Goal: Register for event/course

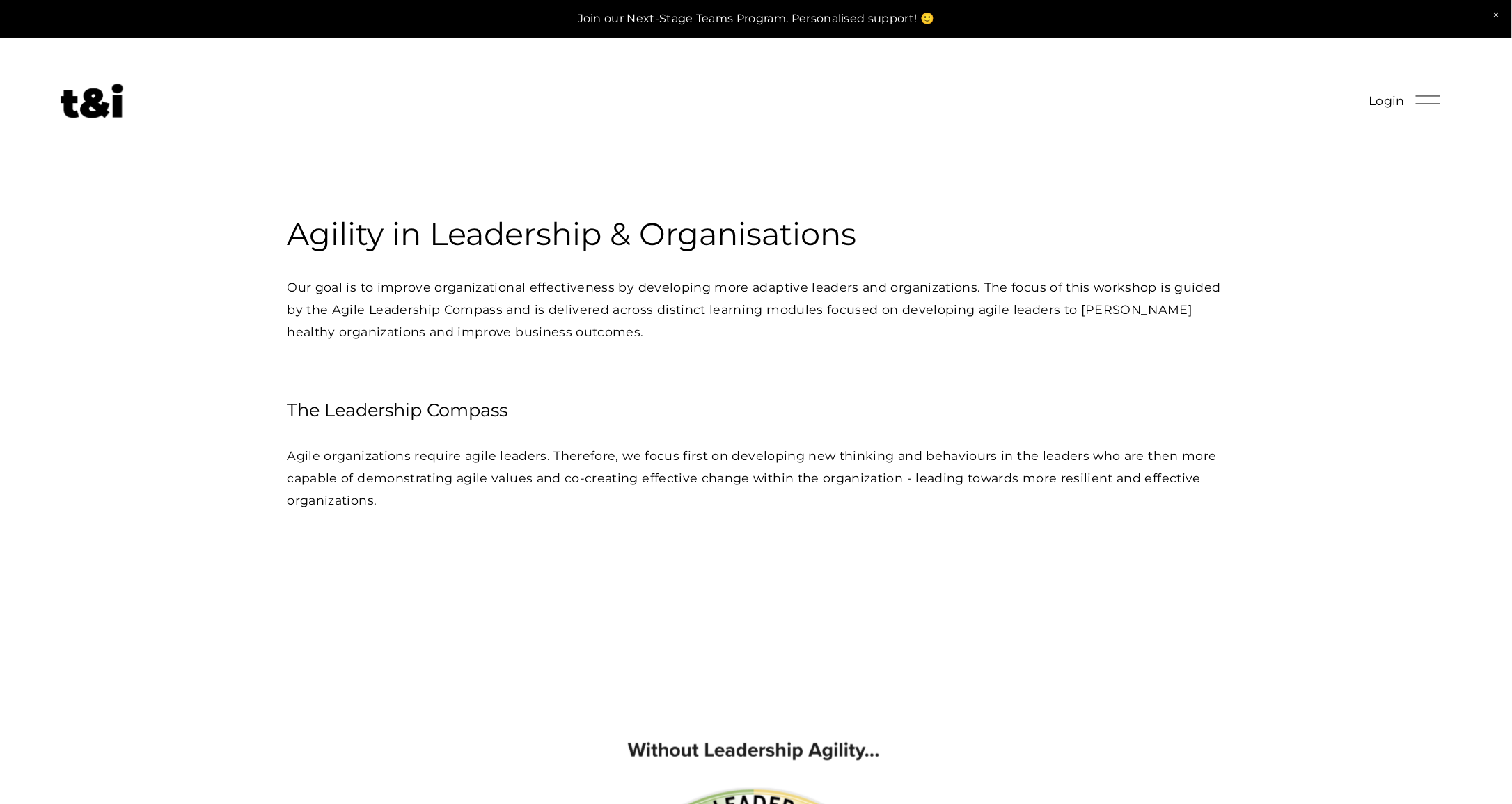
click at [1422, 98] on div at bounding box center [1428, 99] width 25 height 25
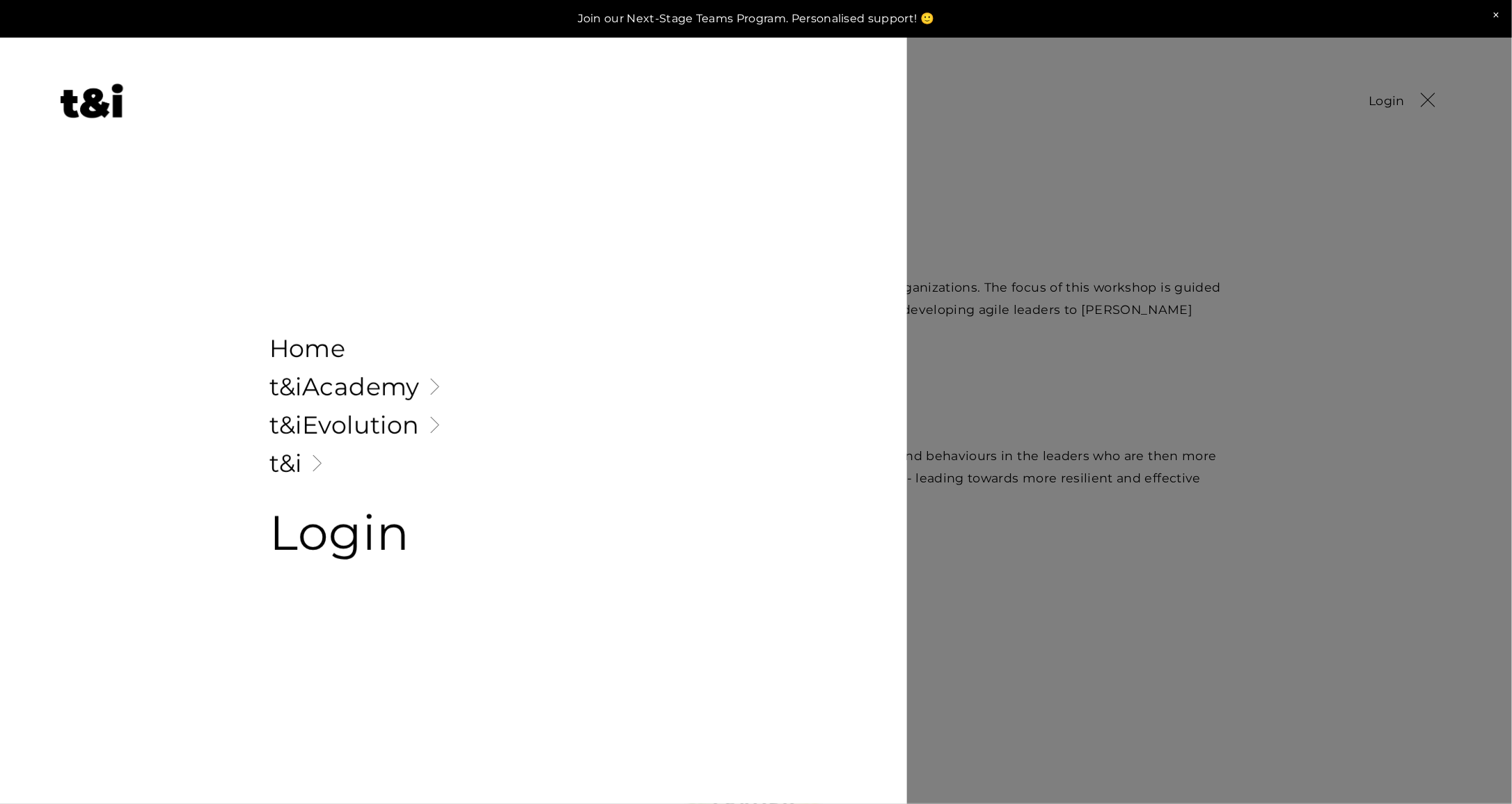
click at [326, 391] on link "Folder: t&iAcademy" at bounding box center [454, 387] width 369 height 25
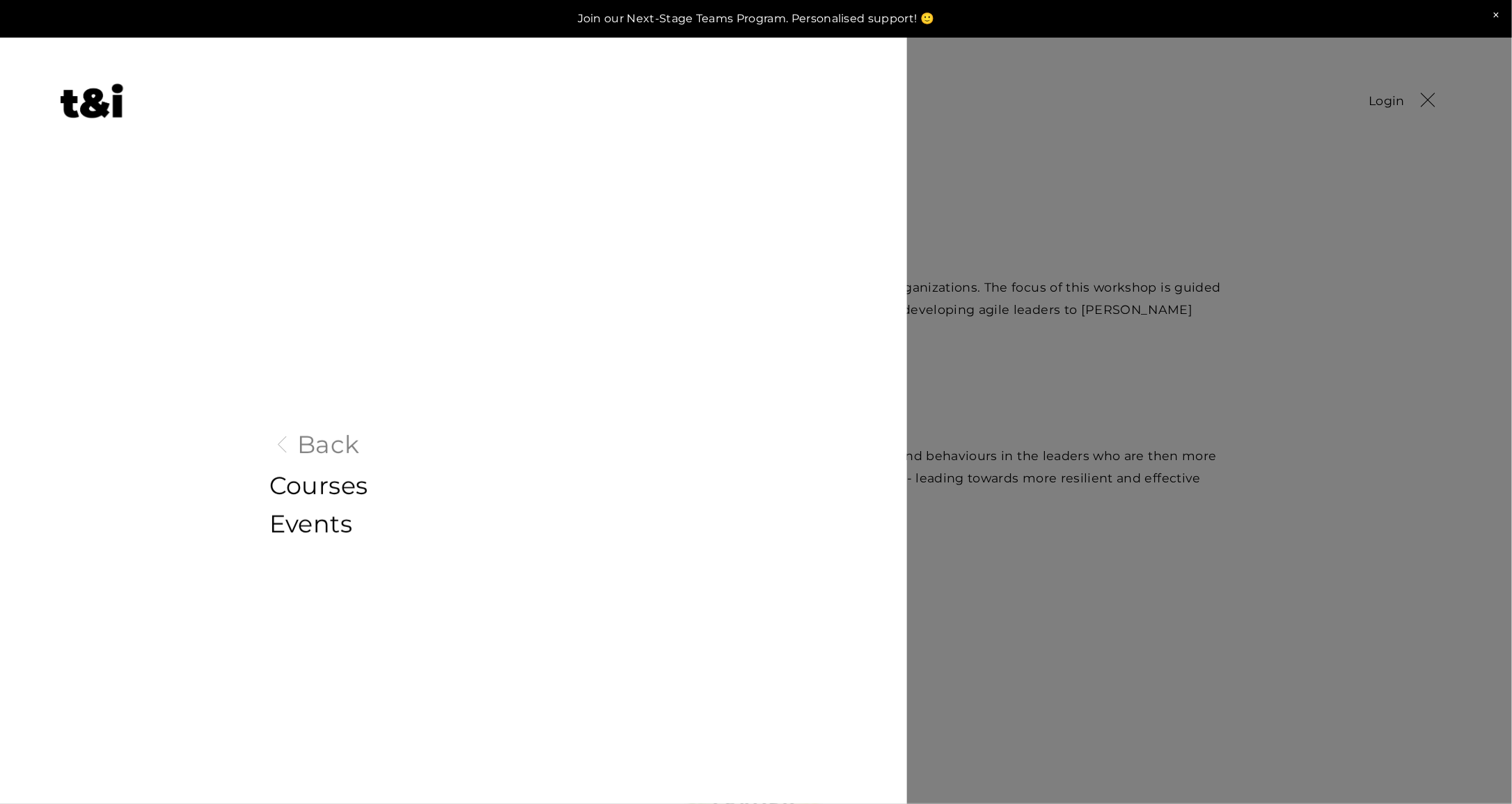
click at [333, 488] on link "Courses" at bounding box center [454, 486] width 369 height 25
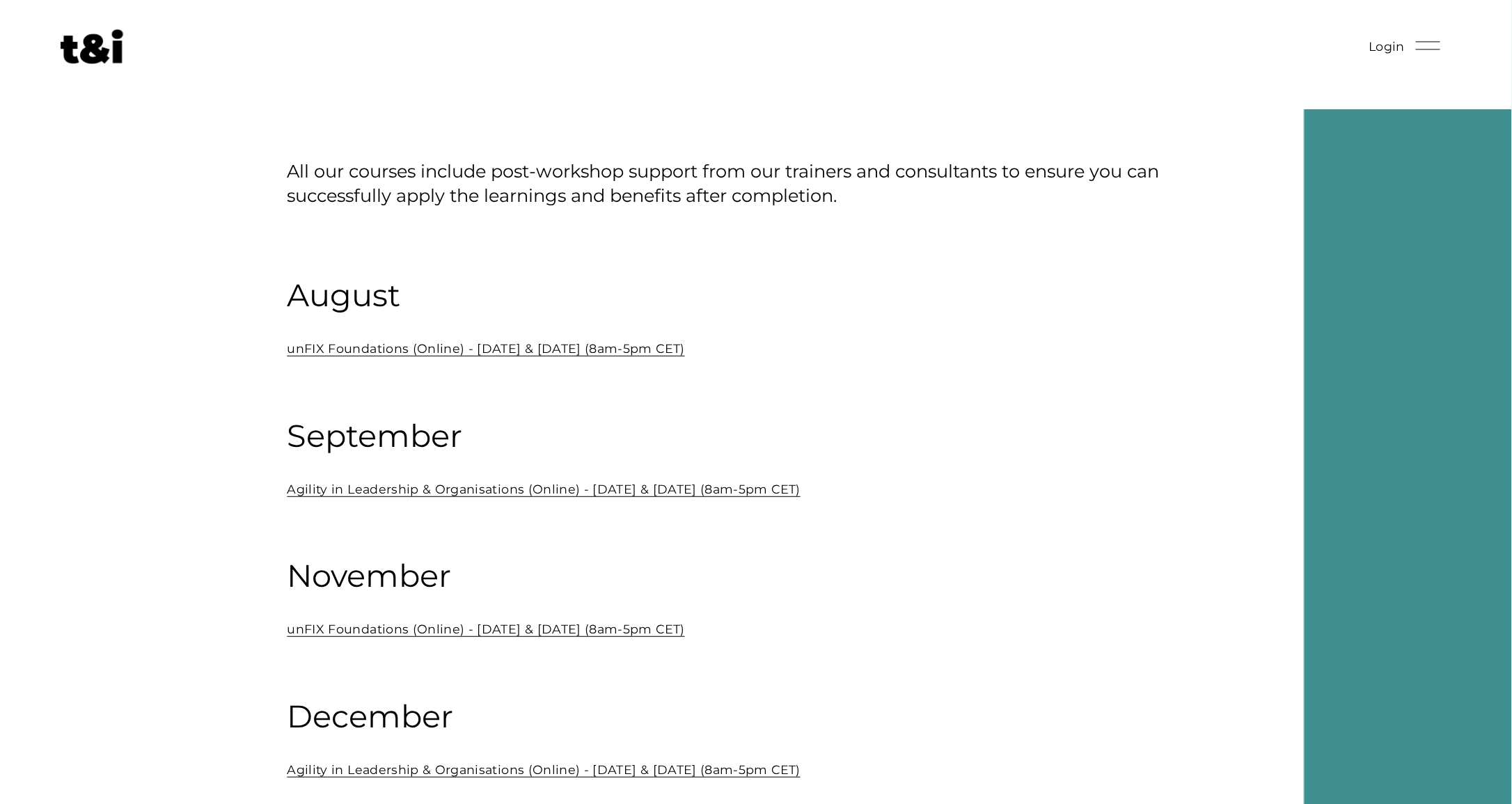
scroll to position [70, 0]
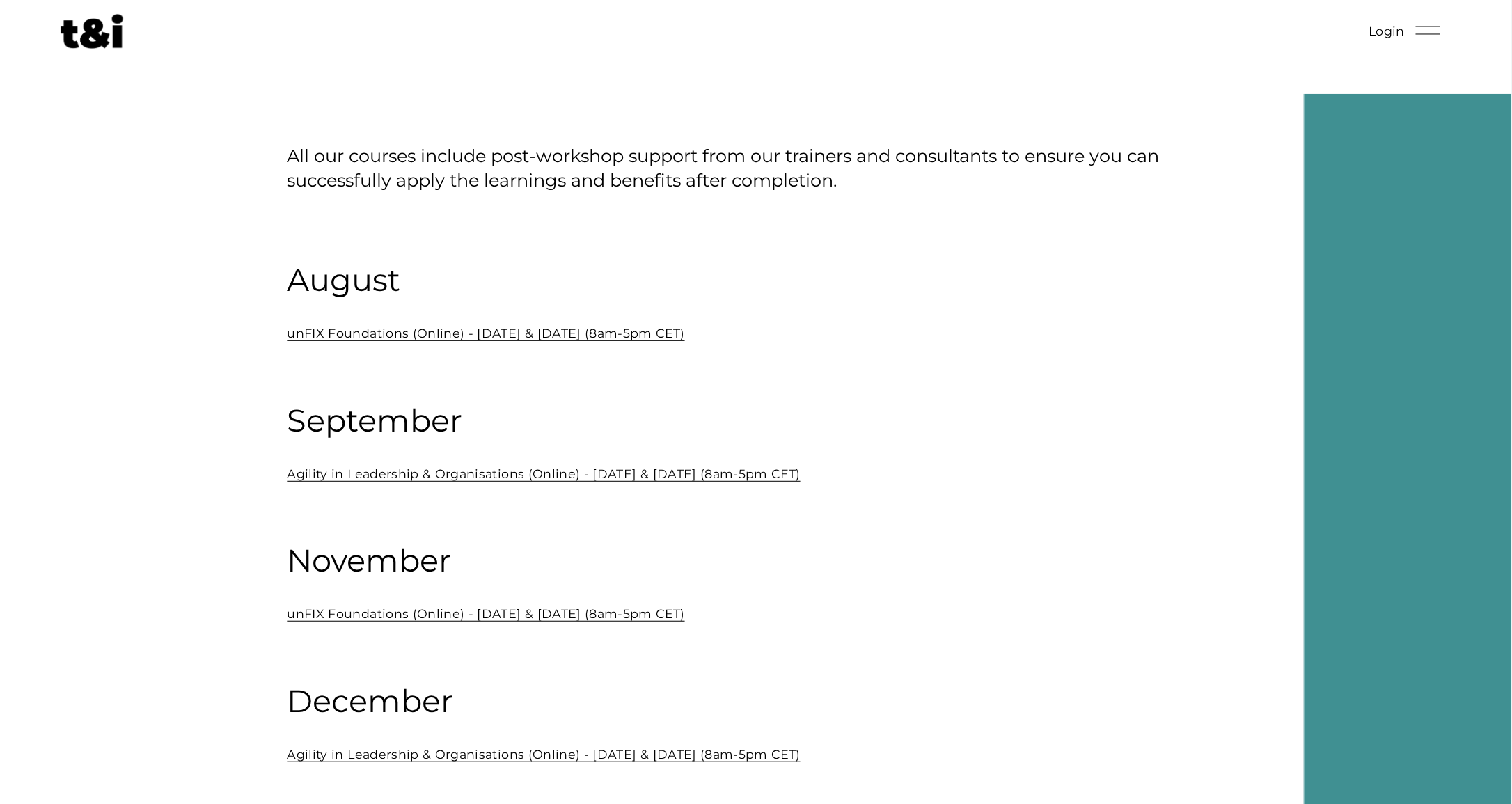
click at [621, 473] on link "Agility in Leadership & Organisations (Online) - September 19 & 26 (8am-5pm CET)" at bounding box center [543, 474] width 513 height 15
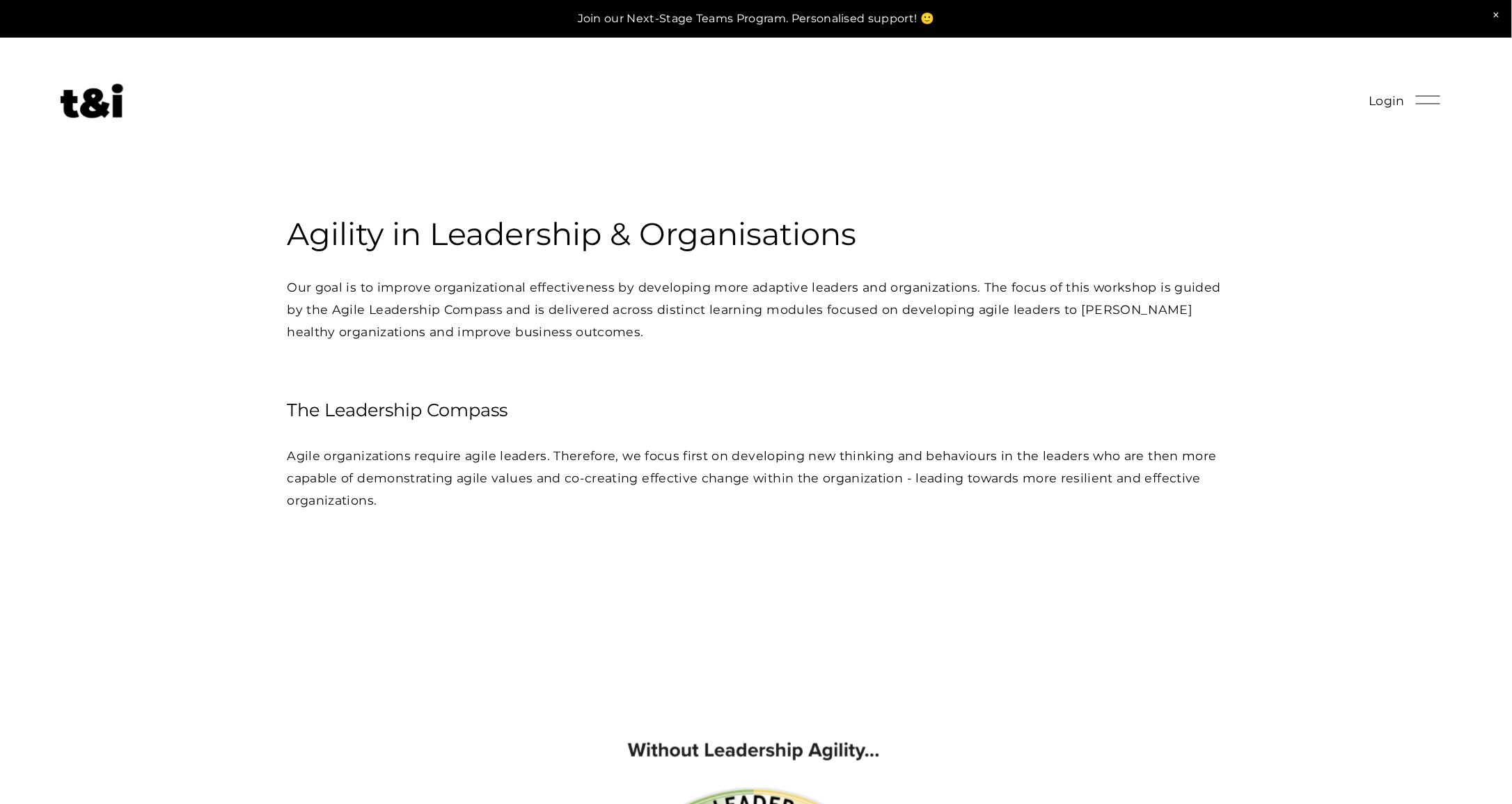
click at [1375, 100] on span "Login" at bounding box center [1387, 101] width 36 height 23
